Goal: Task Accomplishment & Management: Manage account settings

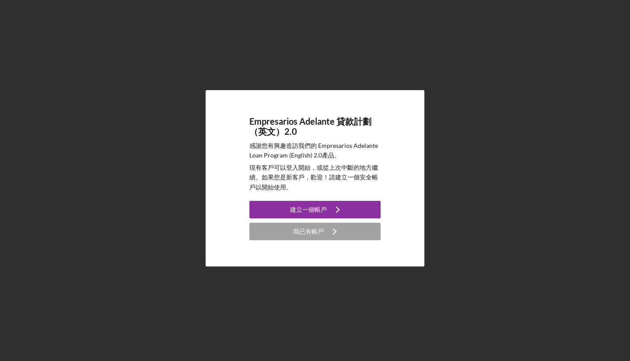
click at [323, 230] on button "我已有帳戶 Icon/Navigate" at bounding box center [314, 231] width 131 height 17
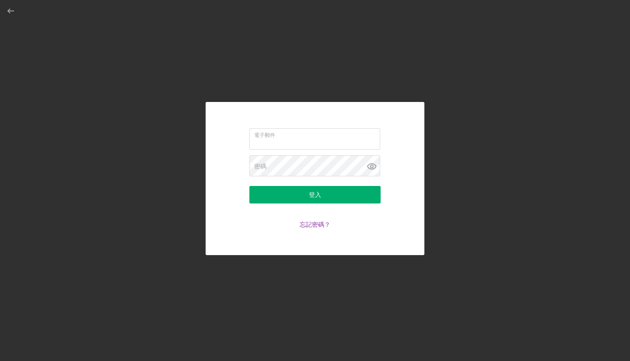
type input "[EMAIL_ADDRESS][DOMAIN_NAME]"
click at [295, 165] on label "密碼" at bounding box center [317, 161] width 126 height 10
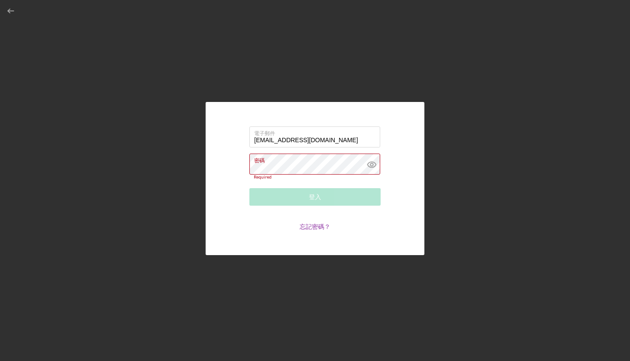
click at [295, 165] on div "密碼 Required" at bounding box center [314, 167] width 131 height 26
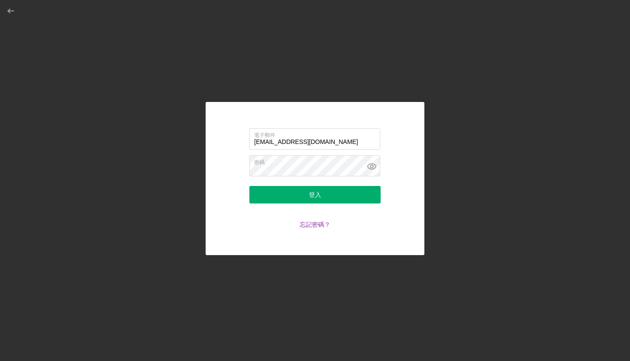
click at [277, 195] on button "登入" at bounding box center [314, 194] width 131 height 17
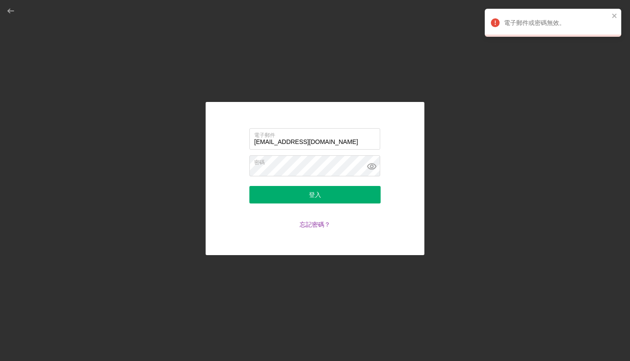
click at [308, 227] on font "忘記密碼？" at bounding box center [315, 223] width 31 height 7
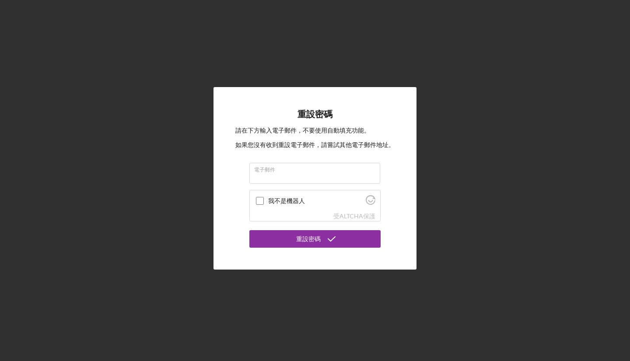
type input "[EMAIL_ADDRESS][DOMAIN_NAME]"
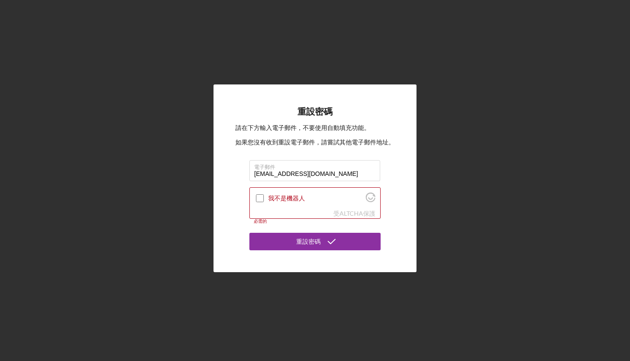
click at [258, 198] on input "我不是機器人" at bounding box center [260, 198] width 8 height 8
checkbox input "true"
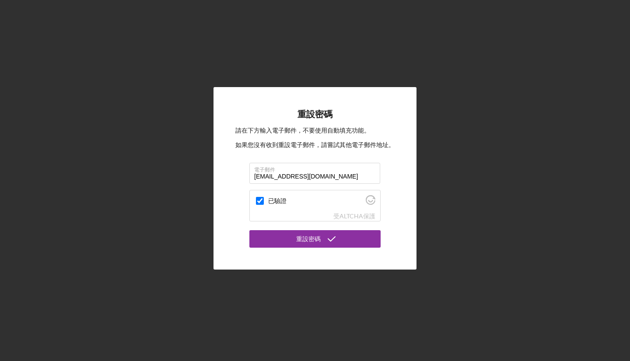
click at [305, 237] on font "重設密碼" at bounding box center [308, 238] width 24 height 7
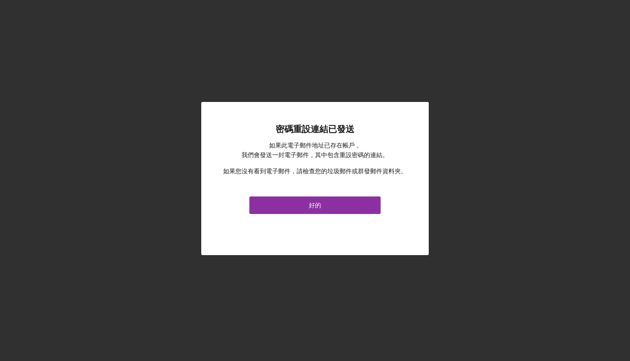
click at [314, 207] on font "好的" at bounding box center [315, 204] width 12 height 7
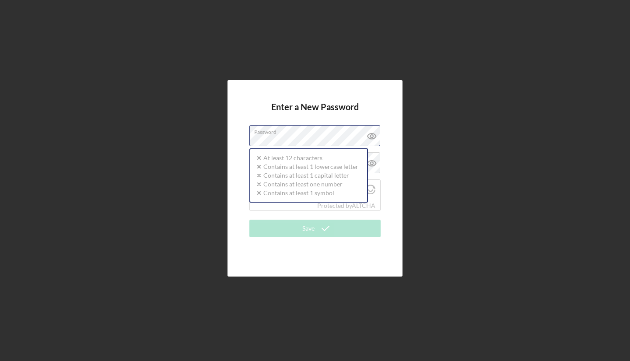
click at [343, 127] on label "Password" at bounding box center [317, 131] width 126 height 10
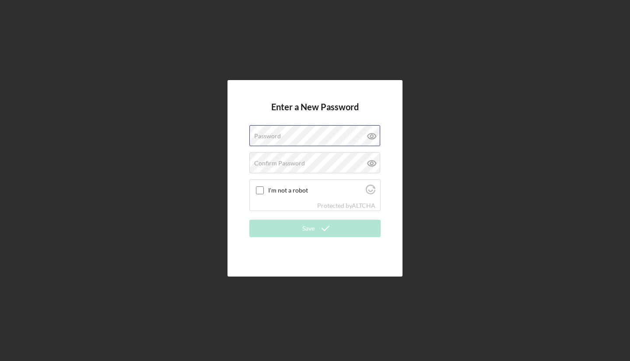
click at [285, 134] on div "Password" at bounding box center [314, 136] width 131 height 22
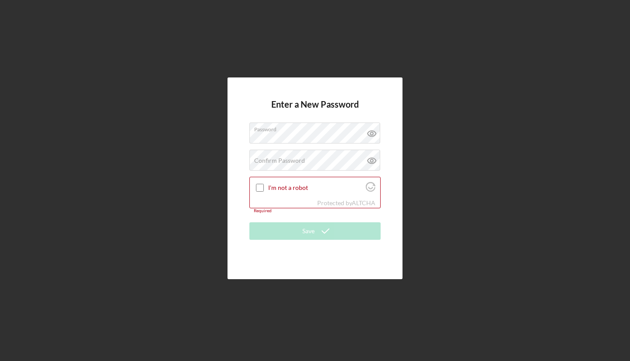
click at [445, 134] on div "Enter a New Password Password Confirm Password Passwords do not match. I'm not …" at bounding box center [314, 178] width 621 height 357
click at [298, 162] on label "Confirm Password" at bounding box center [279, 160] width 51 height 7
click at [259, 187] on input "I'm not a robot" at bounding box center [260, 188] width 8 height 8
checkbox input "true"
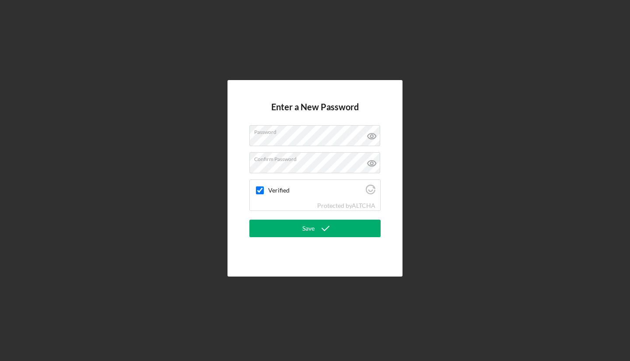
click at [302, 227] on button "Save" at bounding box center [314, 228] width 131 height 17
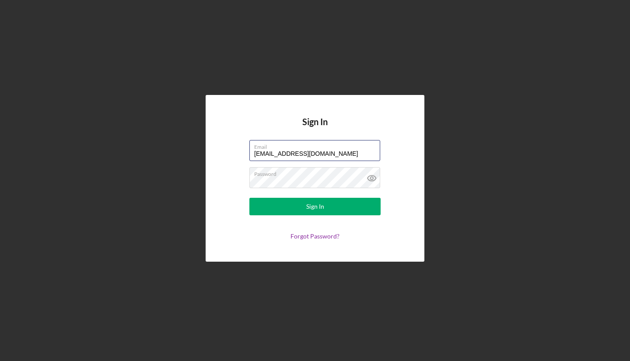
type input "[EMAIL_ADDRESS][DOMAIN_NAME]"
click at [276, 204] on button "Sign In" at bounding box center [314, 206] width 131 height 17
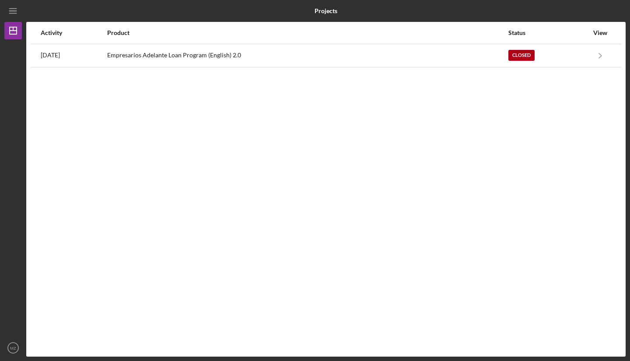
click at [360, 152] on div "Activity Product Status View [DATE] Empresarios Adelante Loan Program (English)…" at bounding box center [325, 189] width 599 height 335
click at [134, 35] on div "Product" at bounding box center [307, 32] width 400 height 7
click at [595, 55] on icon "Icon/Navigate" at bounding box center [601, 55] width 20 height 20
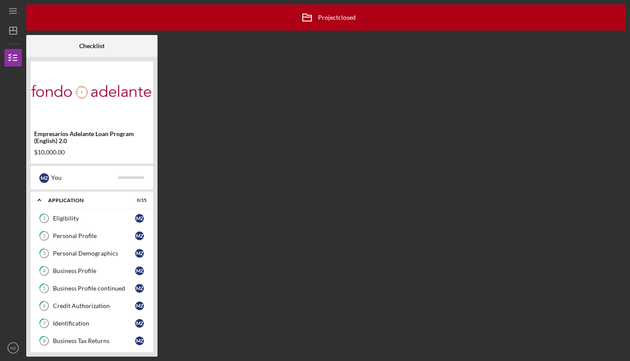
click at [390, 260] on div "Icon/Archived Project closed Icon/Info Checklist Empresarios Adelante Loan Prog…" at bounding box center [325, 180] width 599 height 352
